Goal: Navigation & Orientation: Find specific page/section

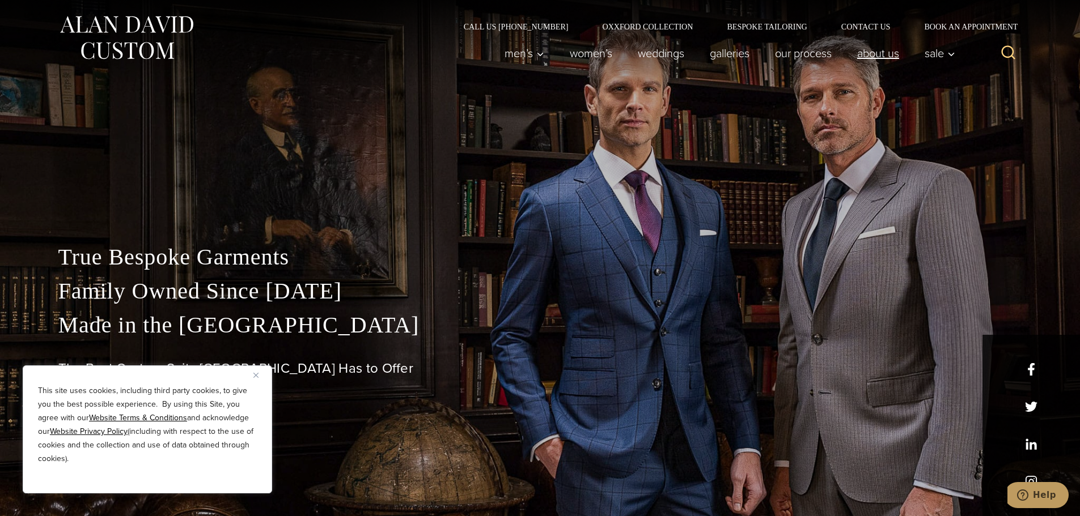
click at [866, 51] on link "About Us" at bounding box center [877, 53] width 67 height 23
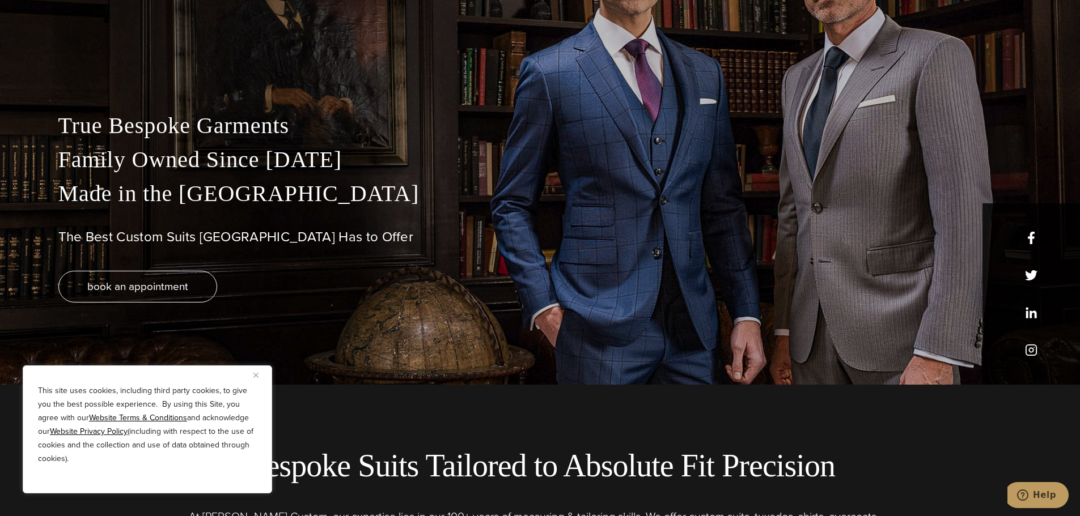
scroll to position [452, 0]
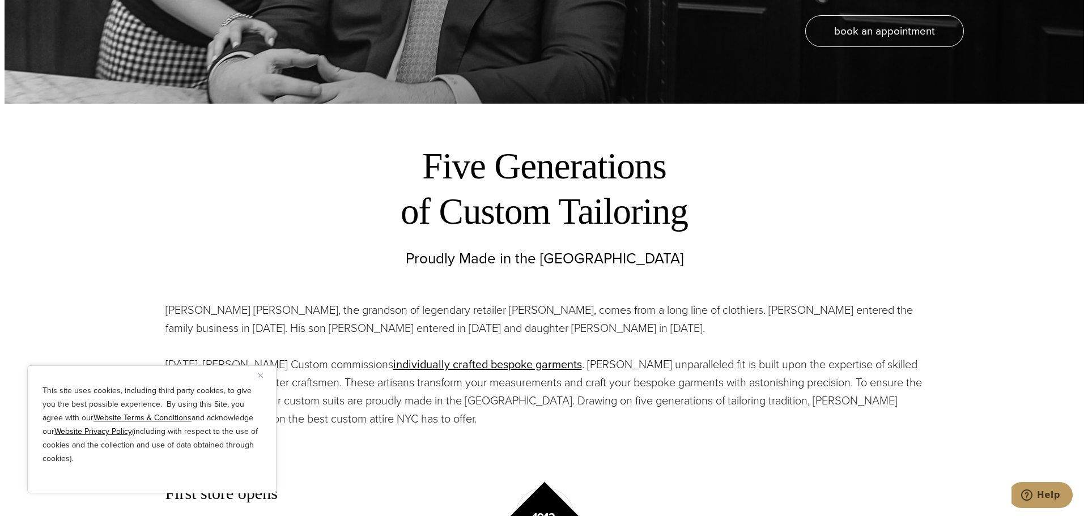
scroll to position [397, 0]
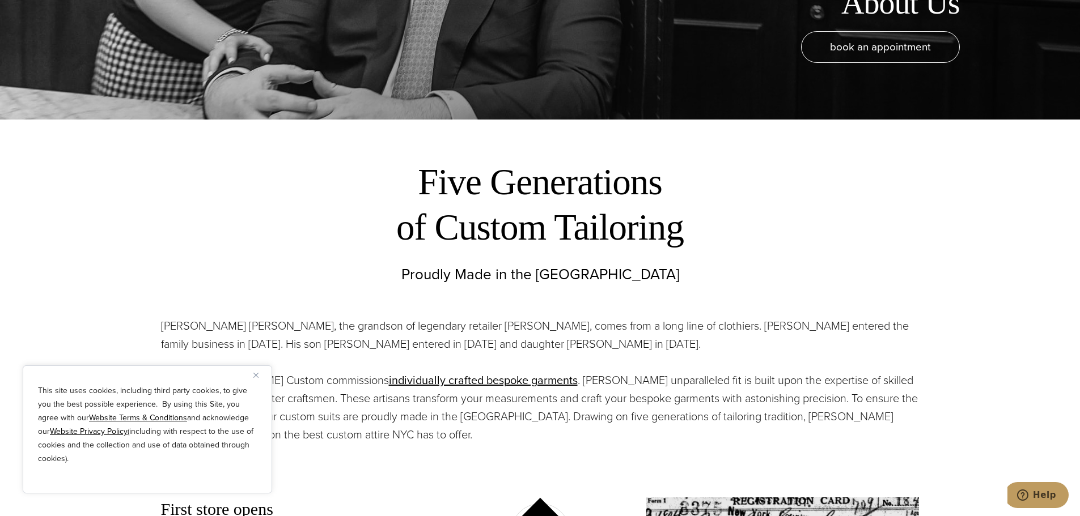
click at [612, 320] on p "Alan David Horowitz, the grandson of legendary retailer Moe Ginsburg, comes fro…" at bounding box center [540, 335] width 758 height 36
click at [611, 335] on p "Alan David Horowitz, the grandson of legendary retailer Moe Ginsburg, comes fro…" at bounding box center [540, 335] width 758 height 36
drag, startPoint x: 578, startPoint y: 327, endPoint x: 599, endPoint y: 328, distance: 21.0
click at [599, 328] on p "Alan David Horowitz, the grandson of legendary retailer Moe Ginsburg, comes fro…" at bounding box center [540, 335] width 758 height 36
click at [594, 328] on p "Alan David Horowitz, the grandson of legendary retailer Moe Ginsburg, comes fro…" at bounding box center [540, 335] width 758 height 36
